Goal: Book appointment/travel/reservation

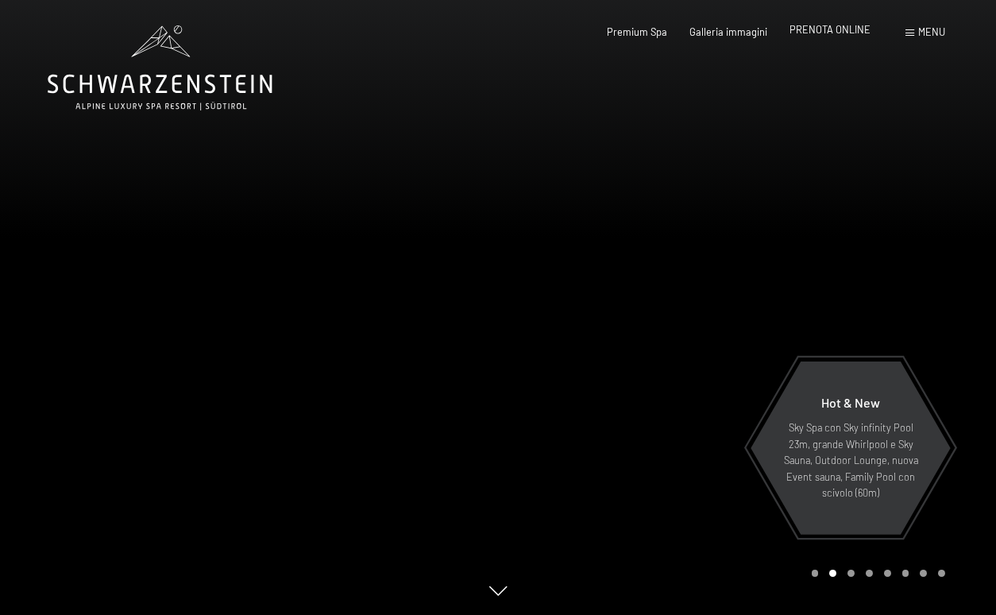
click at [816, 33] on span "PRENOTA ONLINE" at bounding box center [829, 29] width 81 height 13
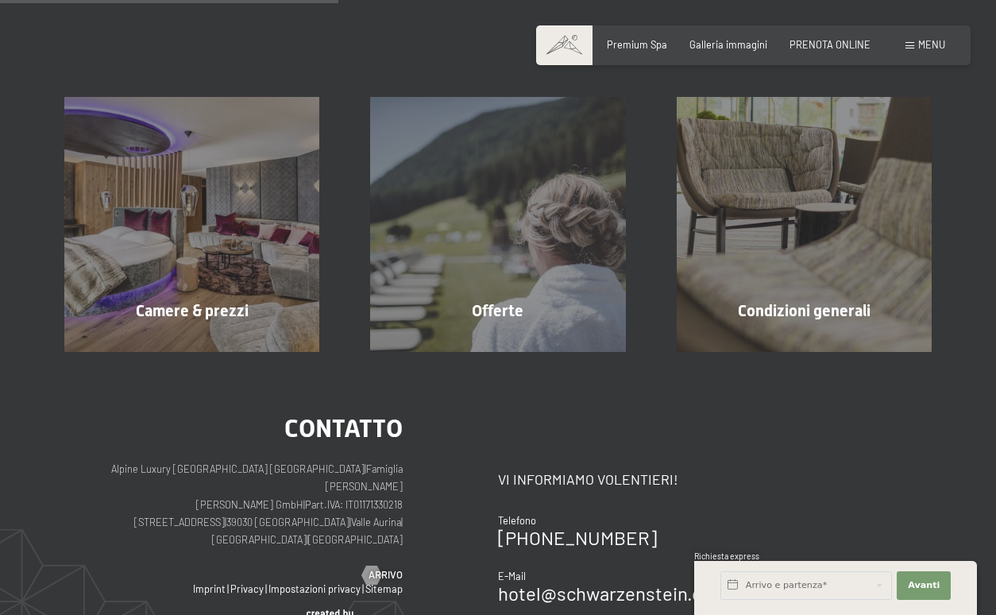
scroll to position [293, 0]
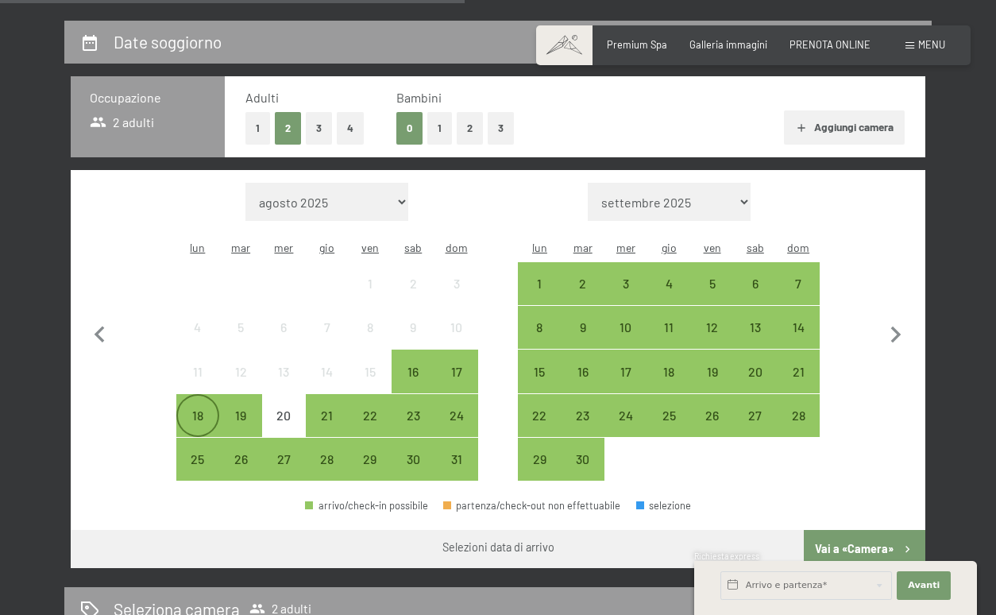
click at [200, 409] on div "18" at bounding box center [198, 429] width 40 height 40
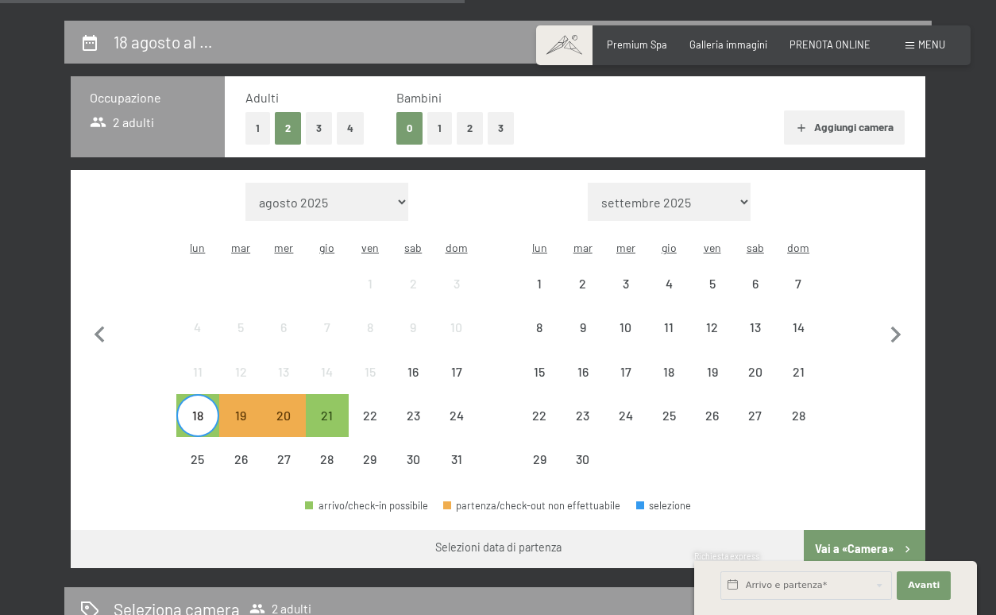
click at [854, 530] on button "Vai a «Camera»" at bounding box center [864, 549] width 121 height 38
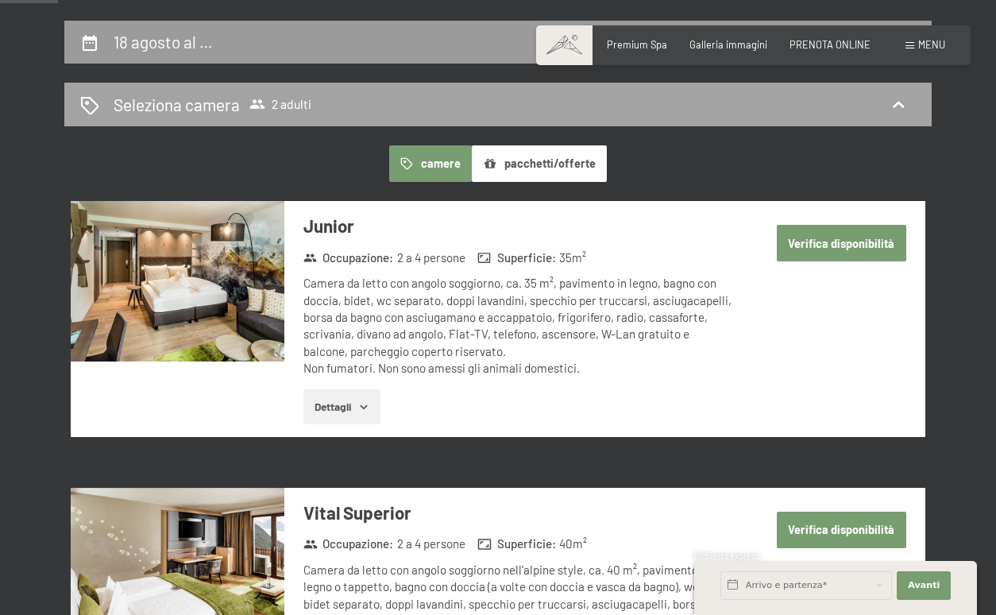
scroll to position [312, 0]
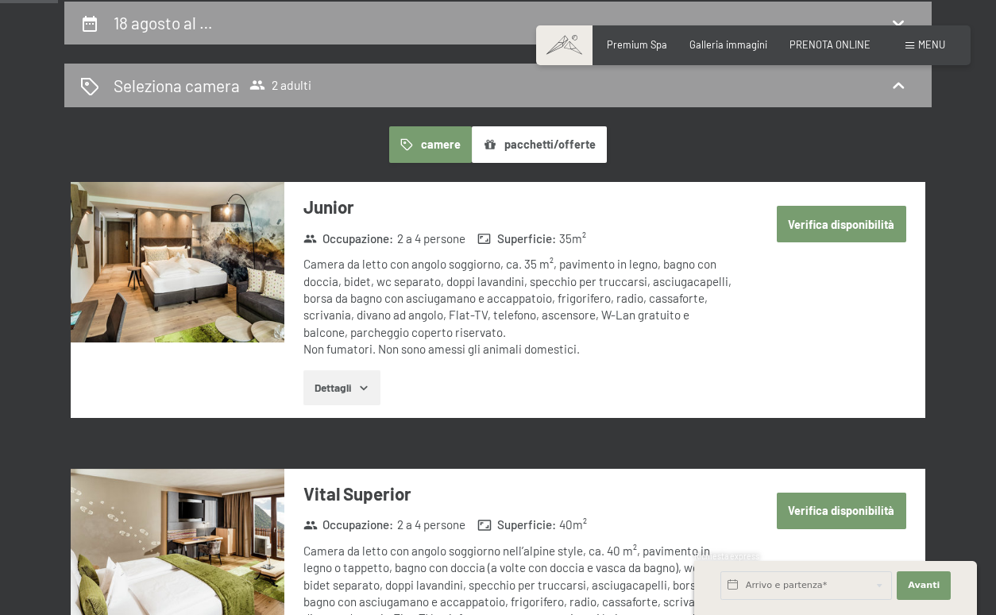
click at [353, 384] on button "Dettagli" at bounding box center [341, 387] width 77 height 35
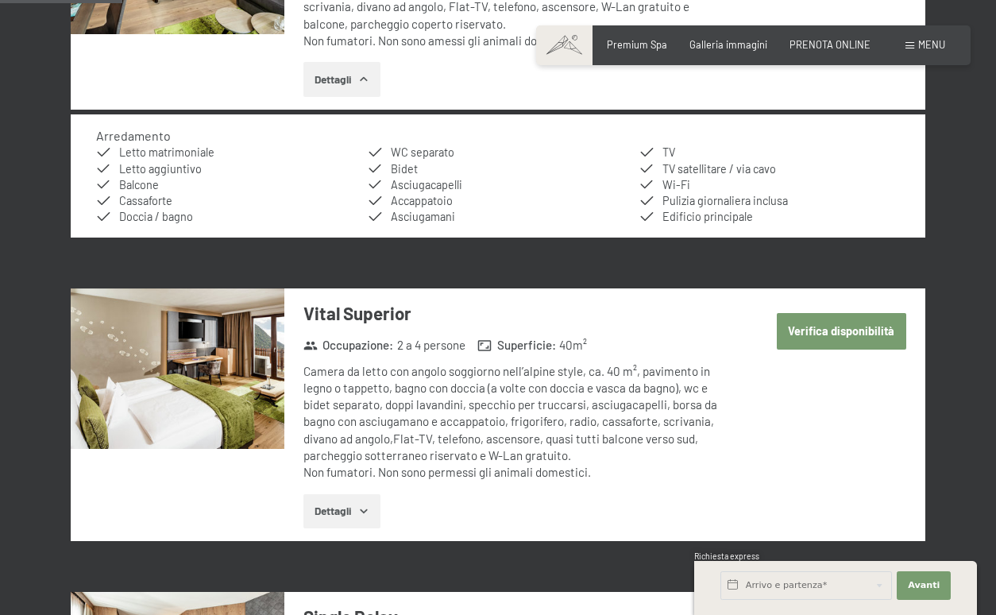
scroll to position [627, 0]
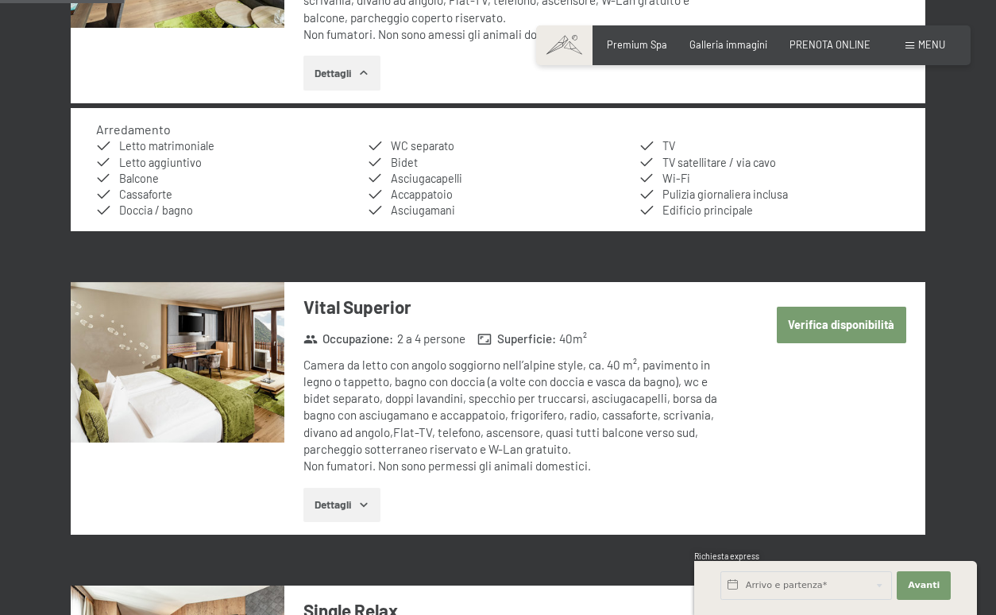
click at [874, 321] on button "Verifica disponibilità" at bounding box center [841, 325] width 129 height 37
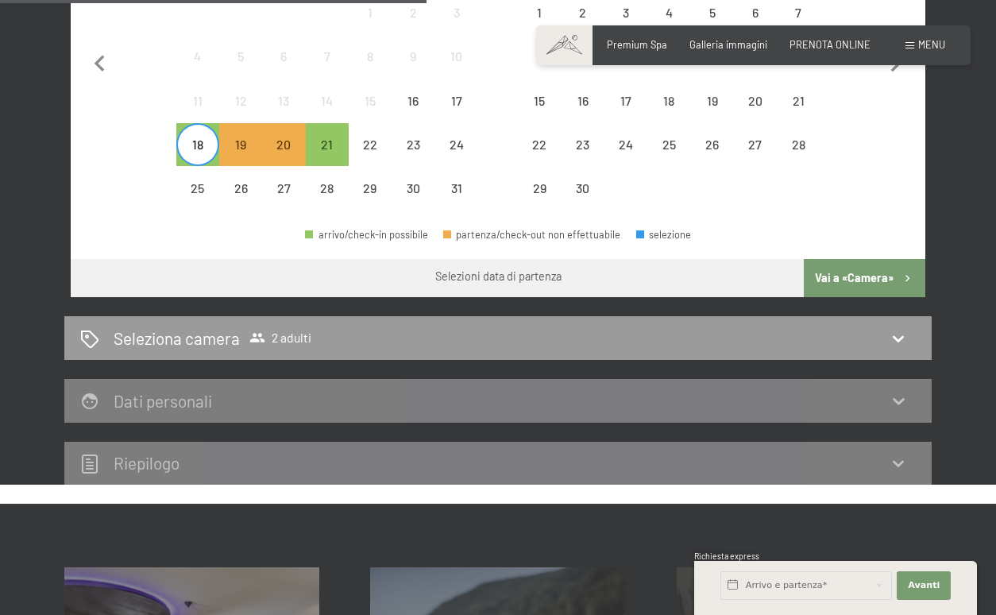
scroll to position [557, 0]
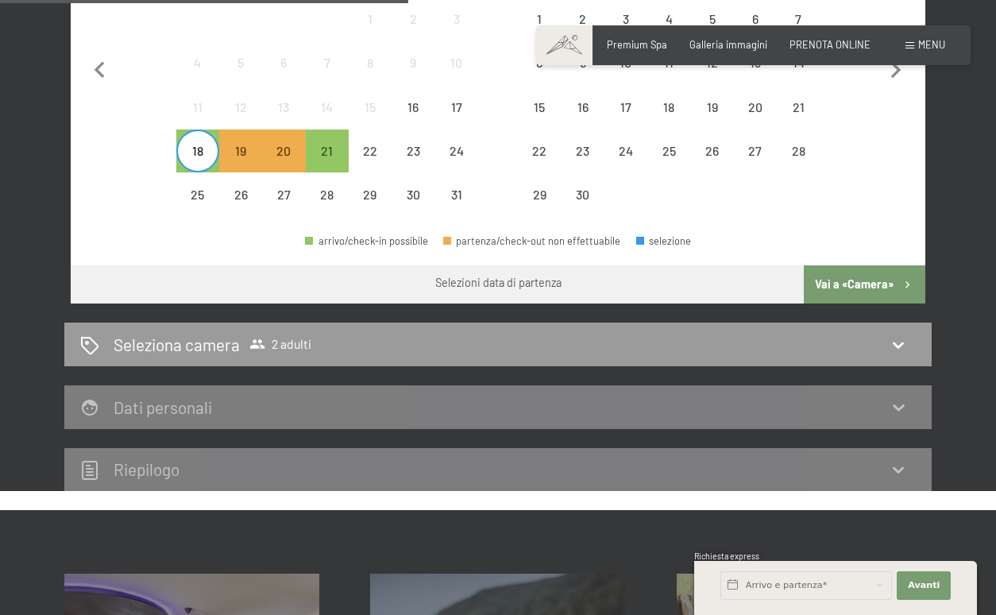
click at [895, 460] on icon at bounding box center [898, 469] width 19 height 19
click at [896, 460] on icon at bounding box center [898, 469] width 19 height 19
click at [898, 335] on icon at bounding box center [898, 344] width 19 height 19
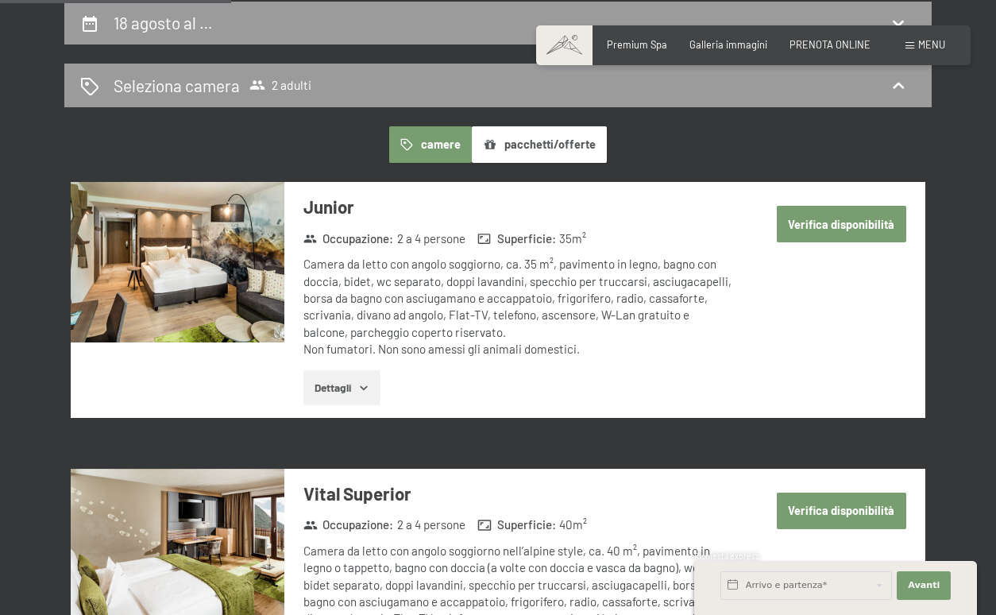
click at [447, 145] on button "camere" at bounding box center [430, 144] width 83 height 37
click at [819, 222] on button "Verifica disponibilità" at bounding box center [841, 224] width 129 height 37
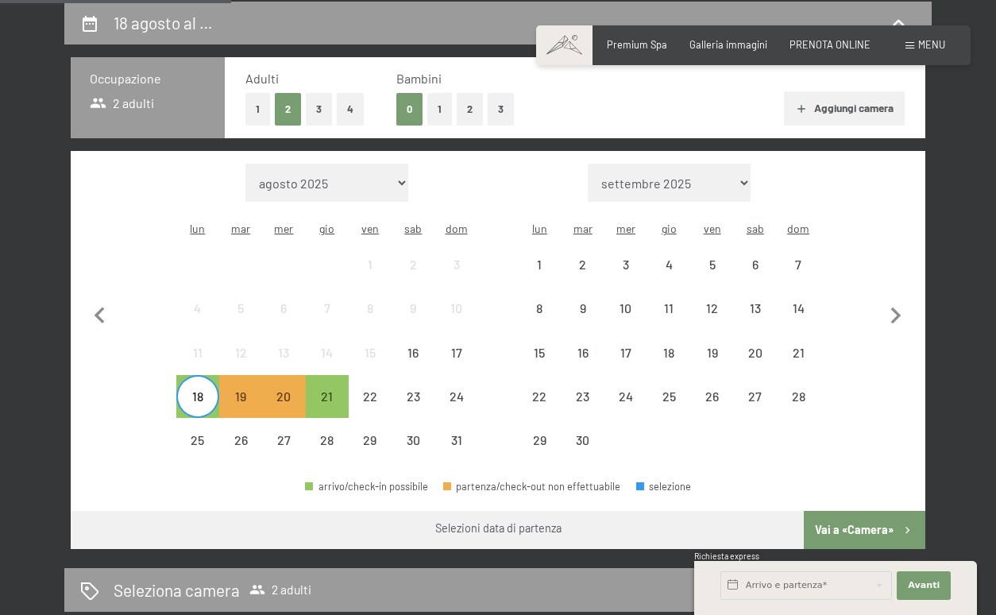
click at [854, 511] on button "Vai a «Camera»" at bounding box center [864, 530] width 121 height 38
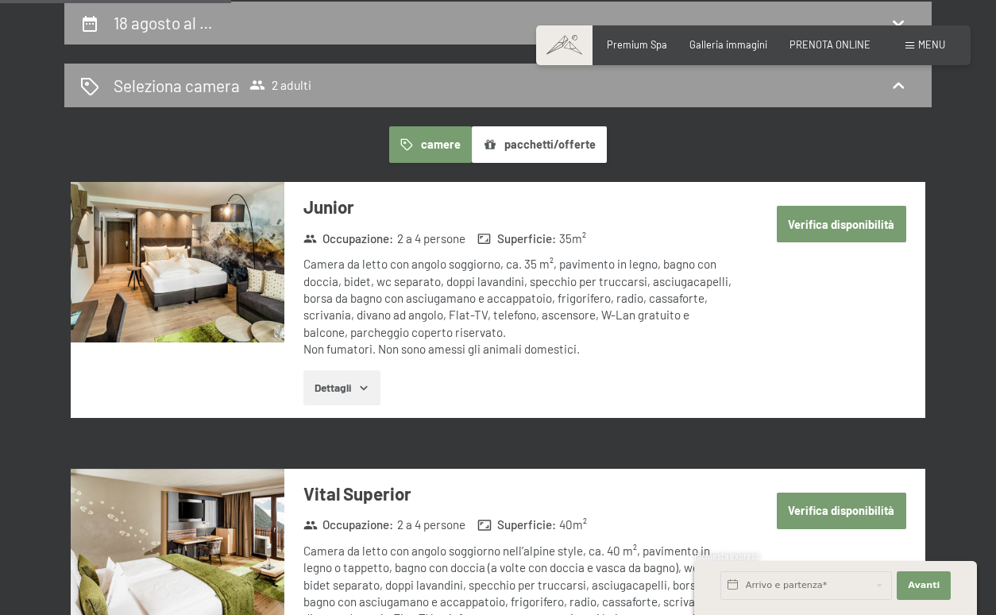
click at [865, 222] on button "Verifica disponibilità" at bounding box center [841, 224] width 129 height 37
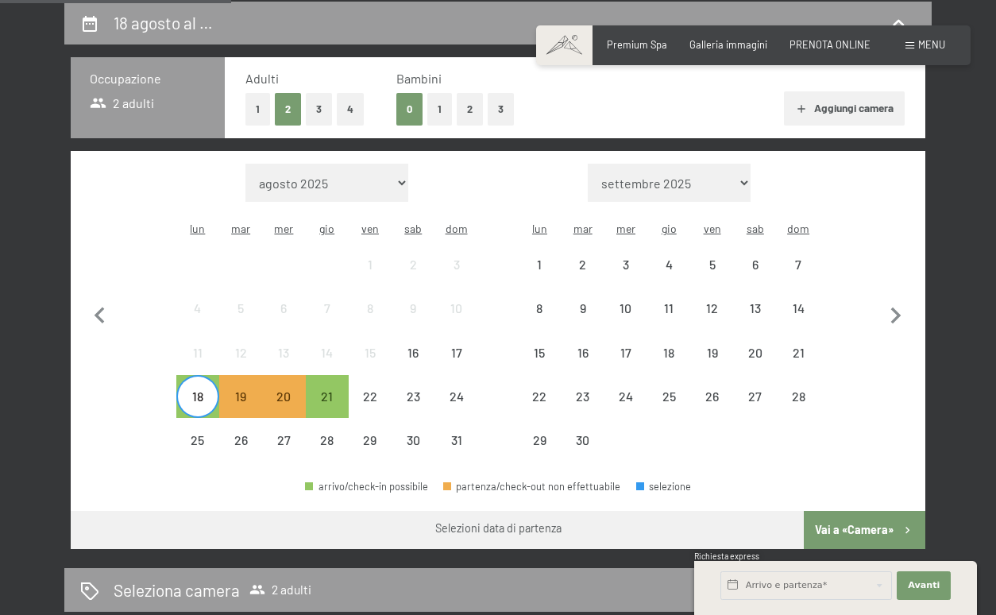
click at [42, 318] on div "18 agosto al … Occupazione 2 adulti Adulti 1 2 3 4 Bambini 0 1 2 3 Aggiungi cam…" at bounding box center [498, 369] width 962 height 735
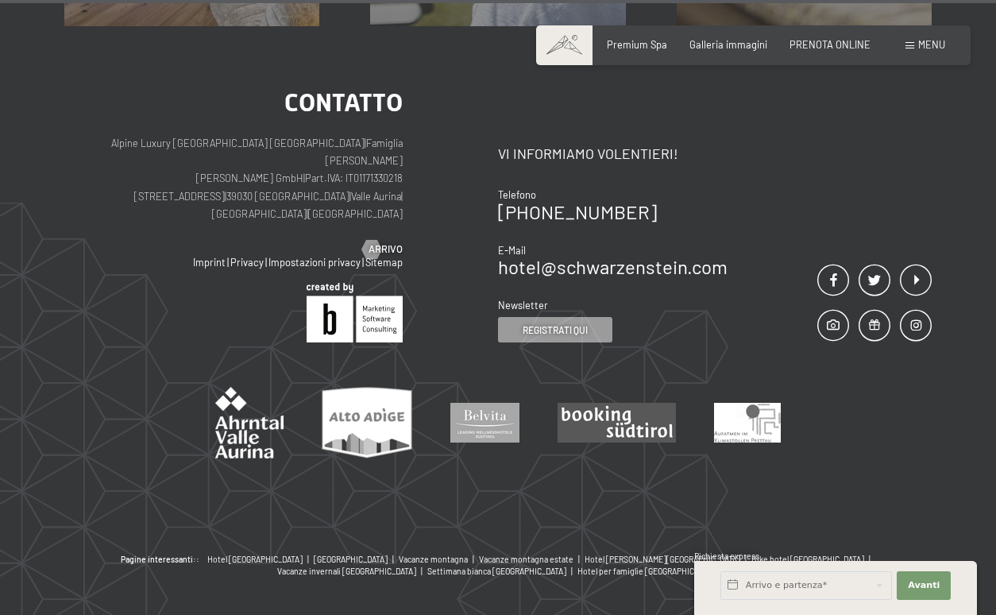
scroll to position [1359, 0]
click at [145, 31] on div "Contatto Alpine Luxury [GEOGRAPHIC_DATA] SCHWARZENSTEIN | Famiglia Zimmerhofer …" at bounding box center [498, 291] width 996 height 528
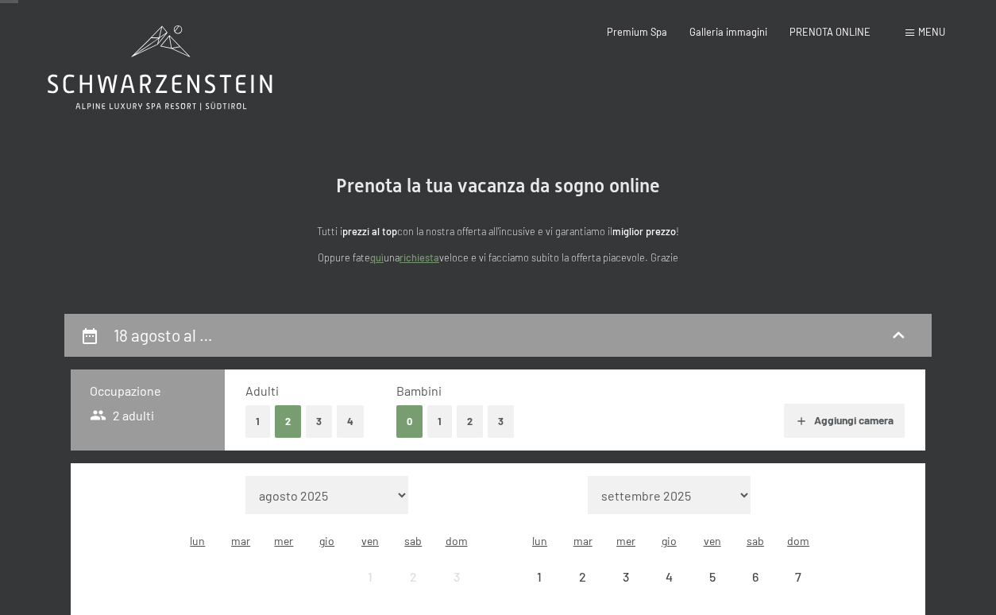
scroll to position [0, 0]
